Goal: Check status: Check status

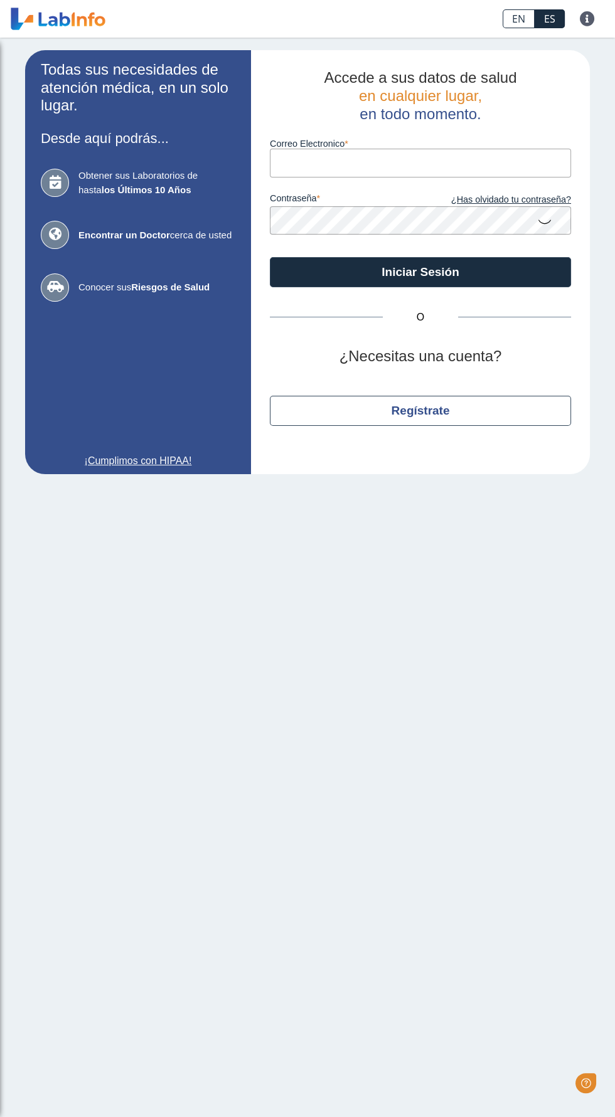
type input "[EMAIL_ADDRESS][DOMAIN_NAME]"
click at [270, 257] on button "Iniciar Sesión" at bounding box center [420, 272] width 301 height 30
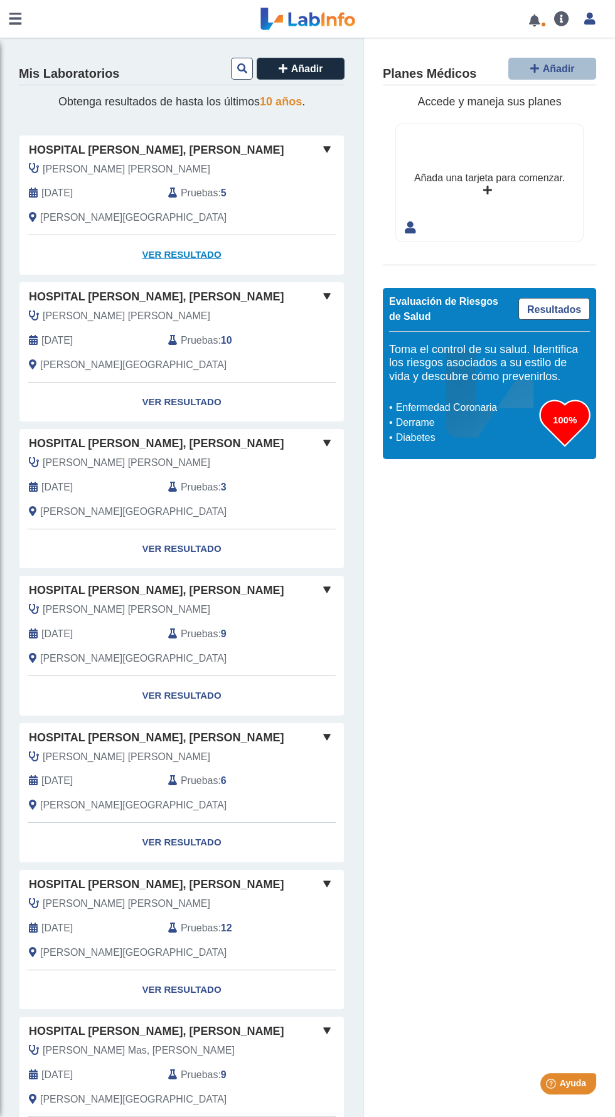
click at [221, 250] on link "Ver Resultado" at bounding box center [181, 255] width 324 height 40
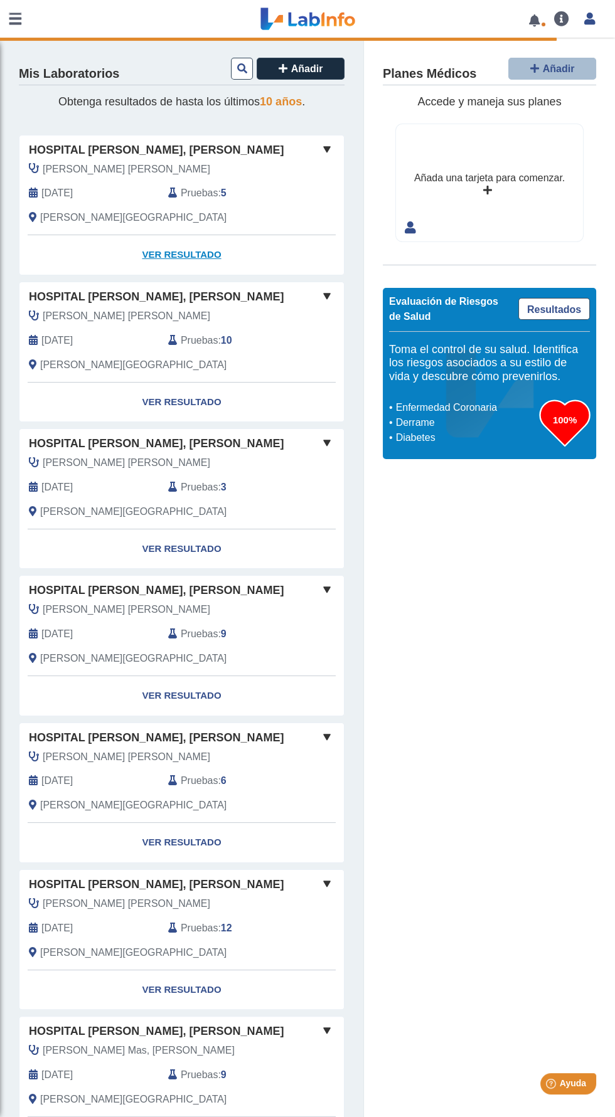
click at [333, 146] on span at bounding box center [326, 149] width 15 height 15
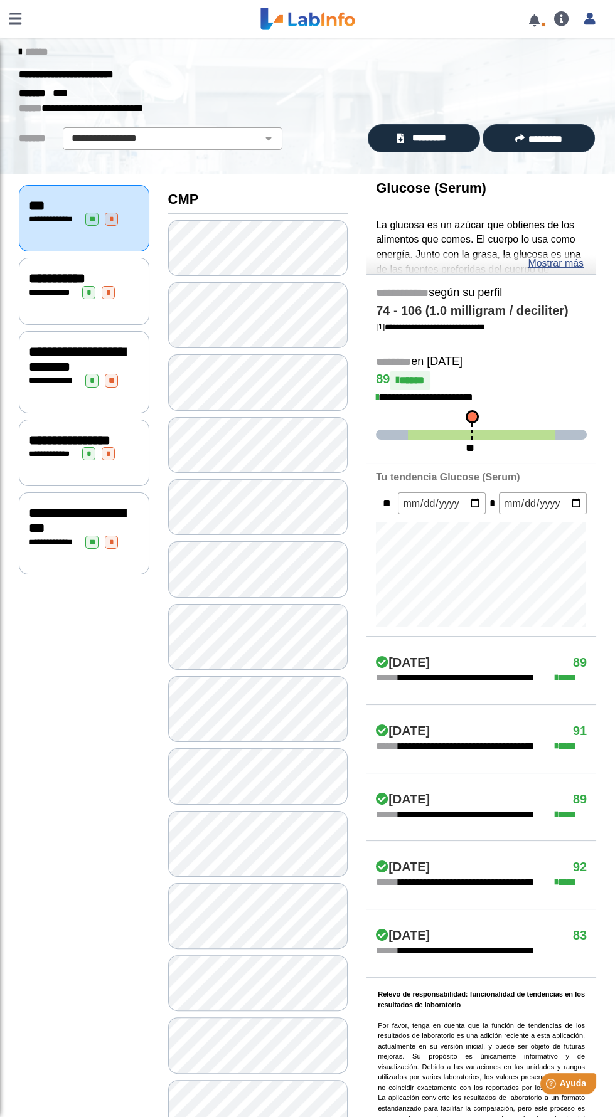
scroll to position [9, 0]
click at [117, 549] on span "*" at bounding box center [111, 542] width 13 height 13
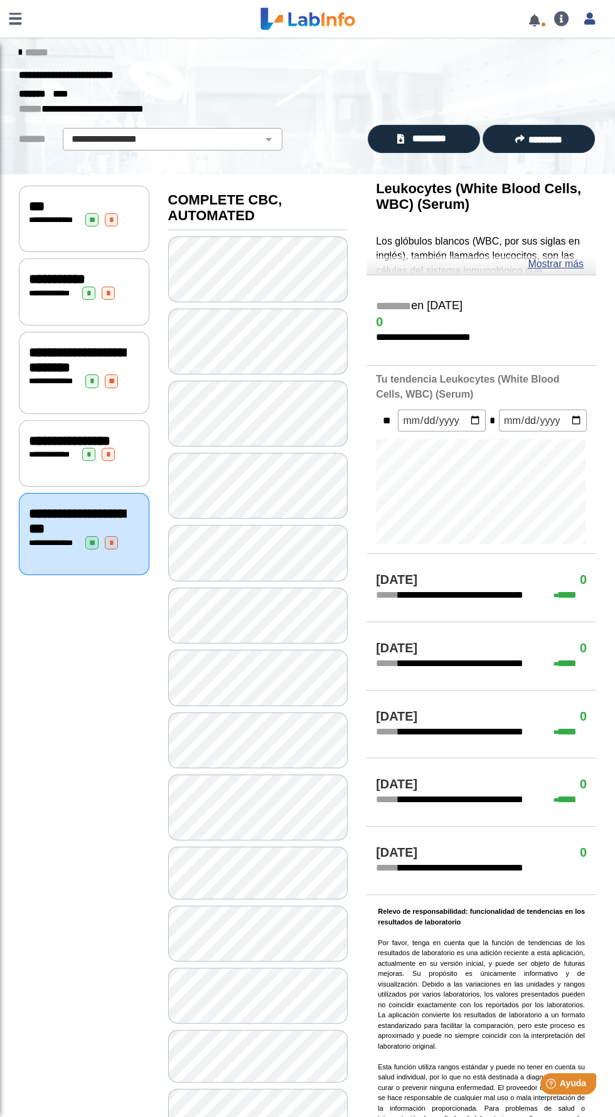
click at [583, 711] on h4 "0" at bounding box center [583, 716] width 7 height 15
